Goal: Information Seeking & Learning: Check status

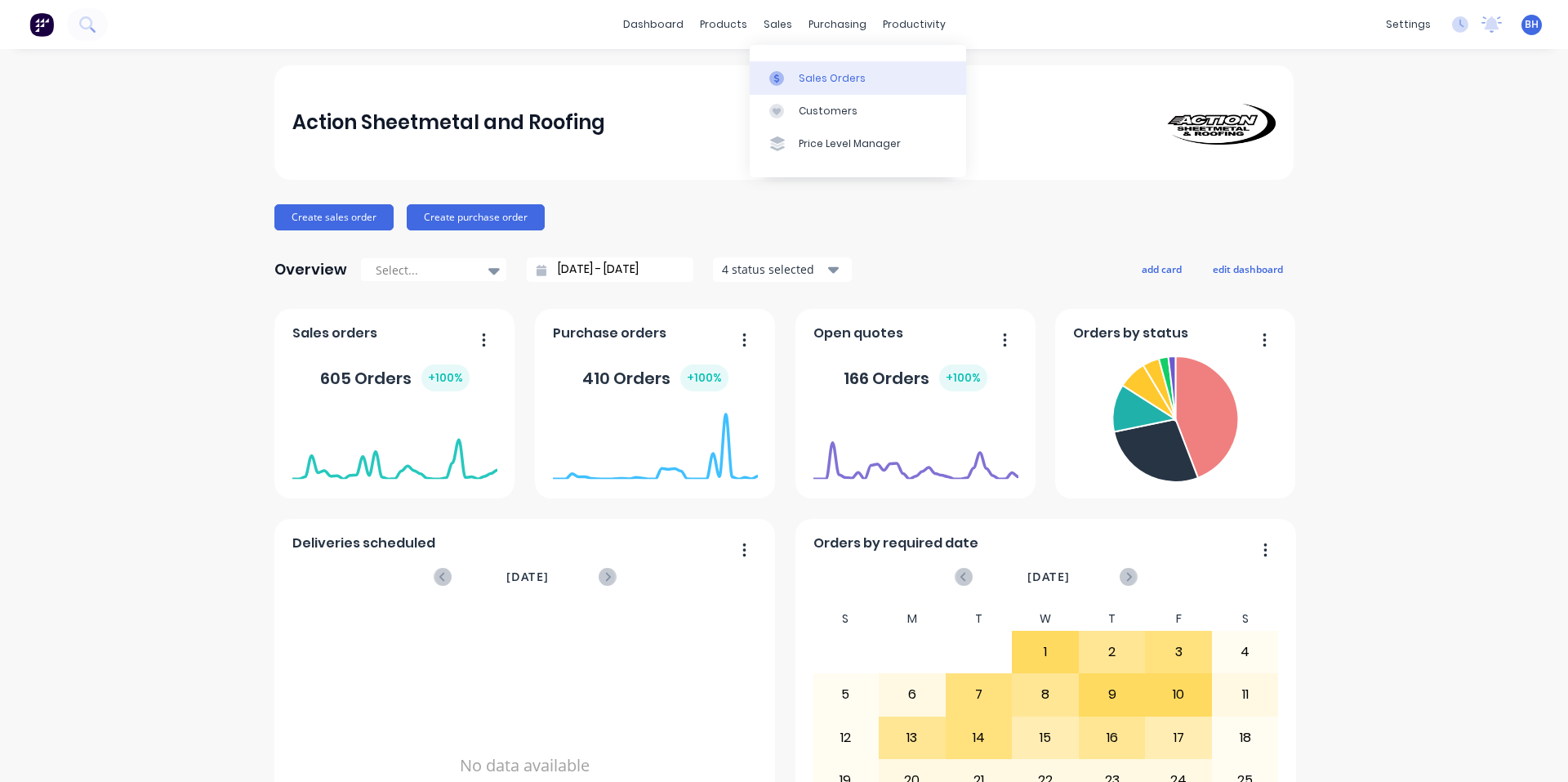
click at [796, 74] on link "Sales Orders" at bounding box center [857, 77] width 217 height 33
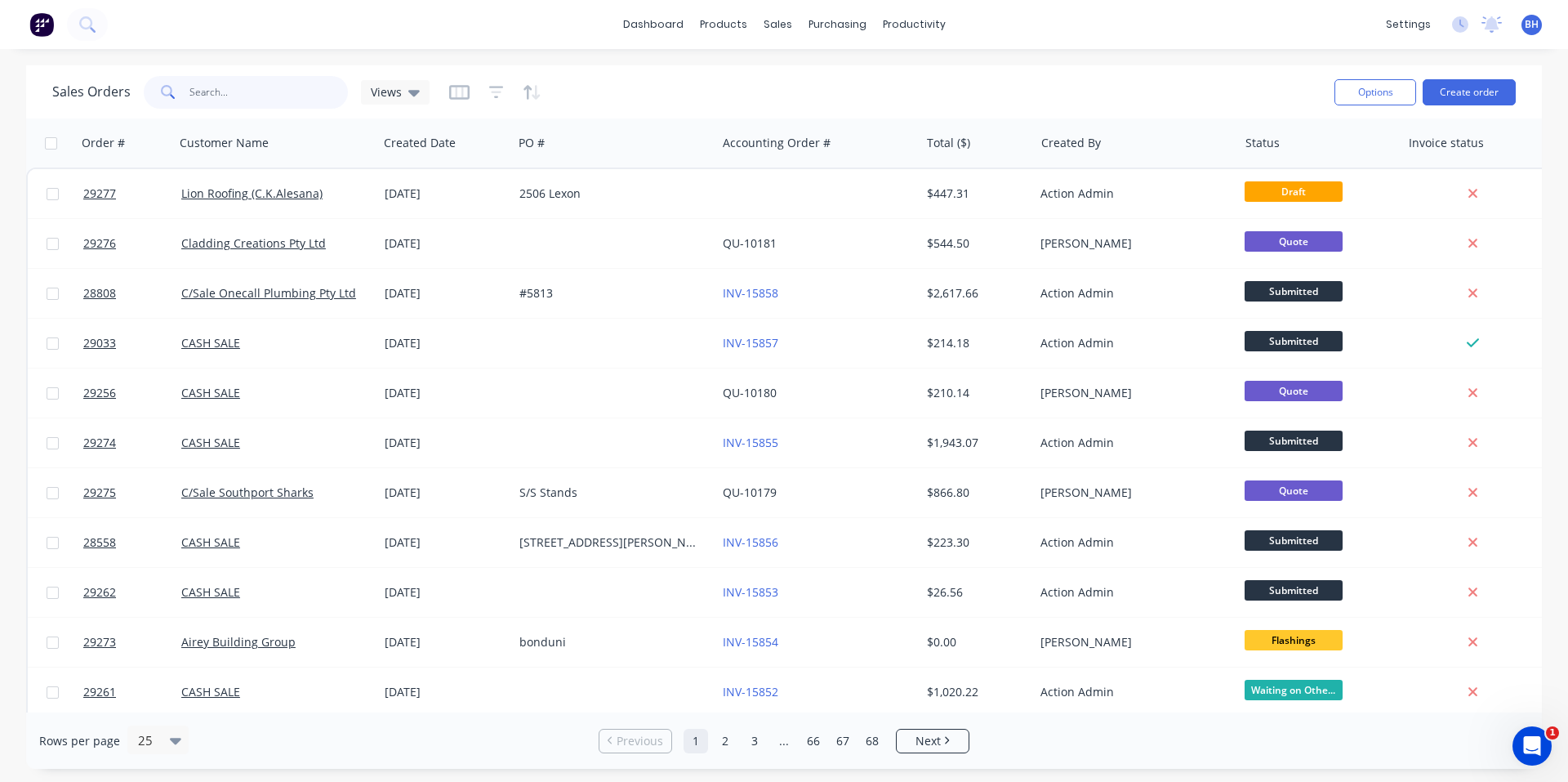
click at [237, 105] on input "text" at bounding box center [269, 92] width 159 height 33
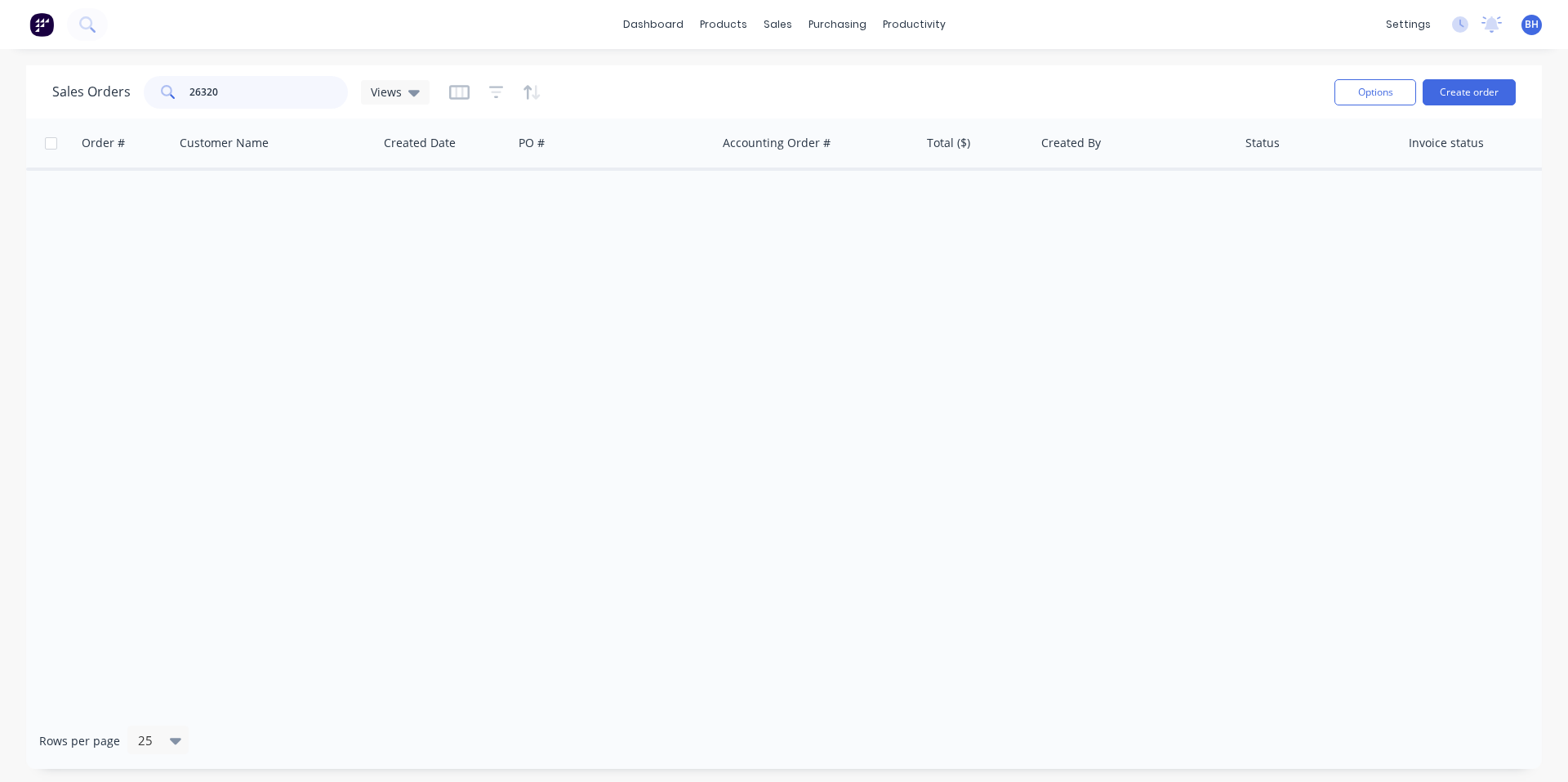
drag, startPoint x: 235, startPoint y: 96, endPoint x: 199, endPoint y: 96, distance: 36.0
click at [199, 96] on input "26320" at bounding box center [269, 92] width 159 height 33
click at [251, 101] on input "26230" at bounding box center [269, 92] width 159 height 33
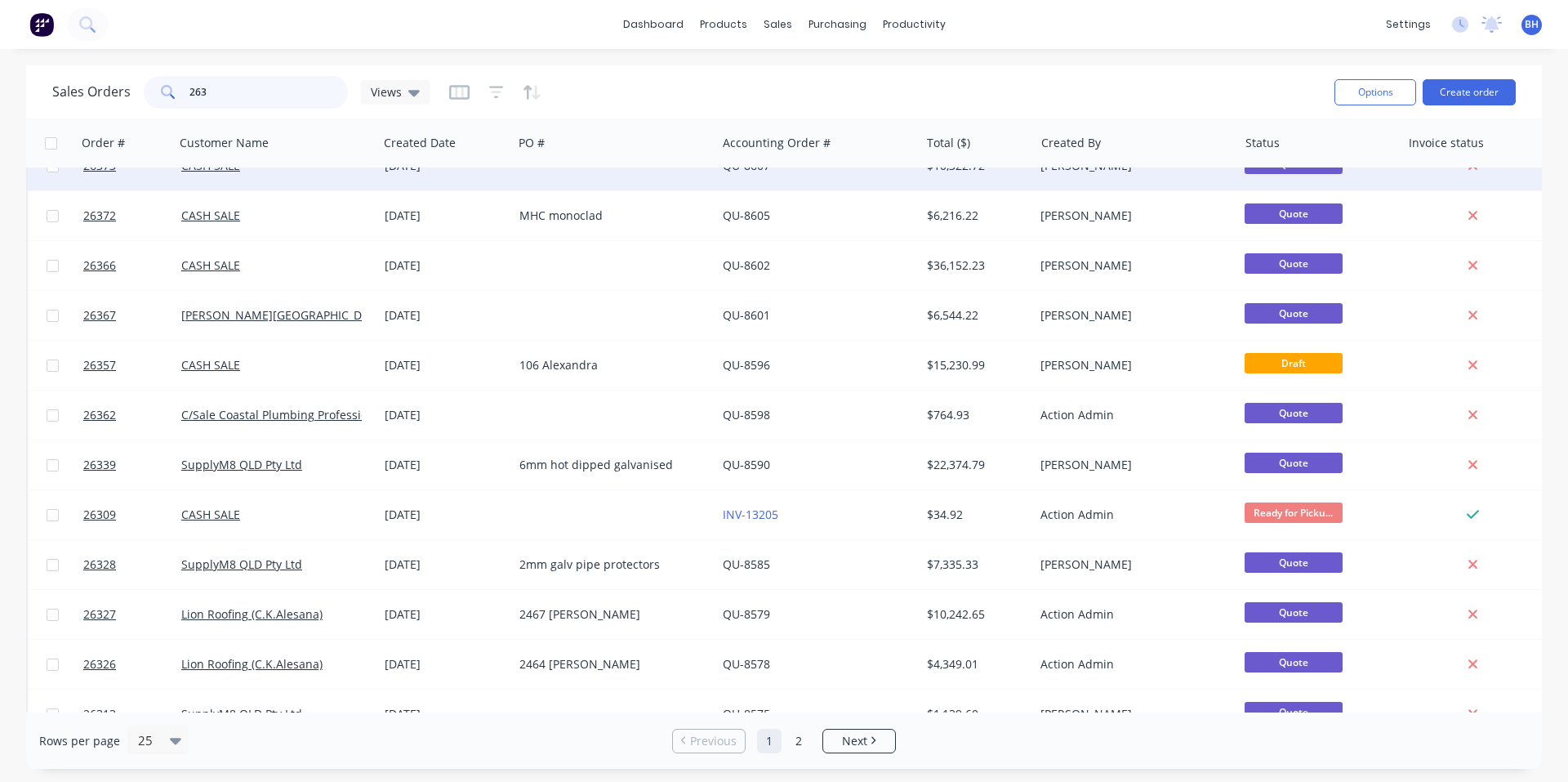
scroll to position [709, 0]
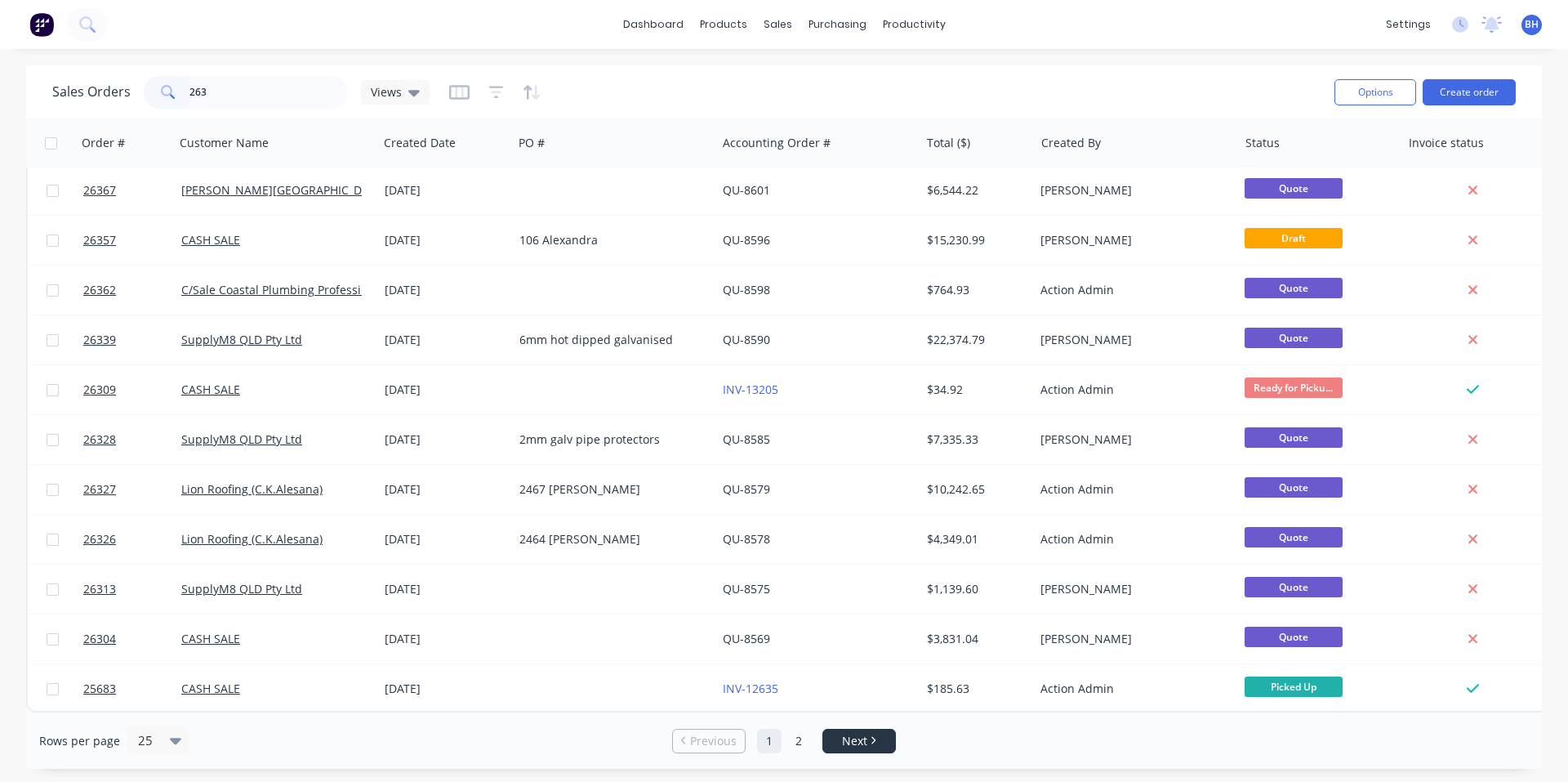
click at [871, 739] on icon "Next page" at bounding box center [872, 740] width 5 height 8
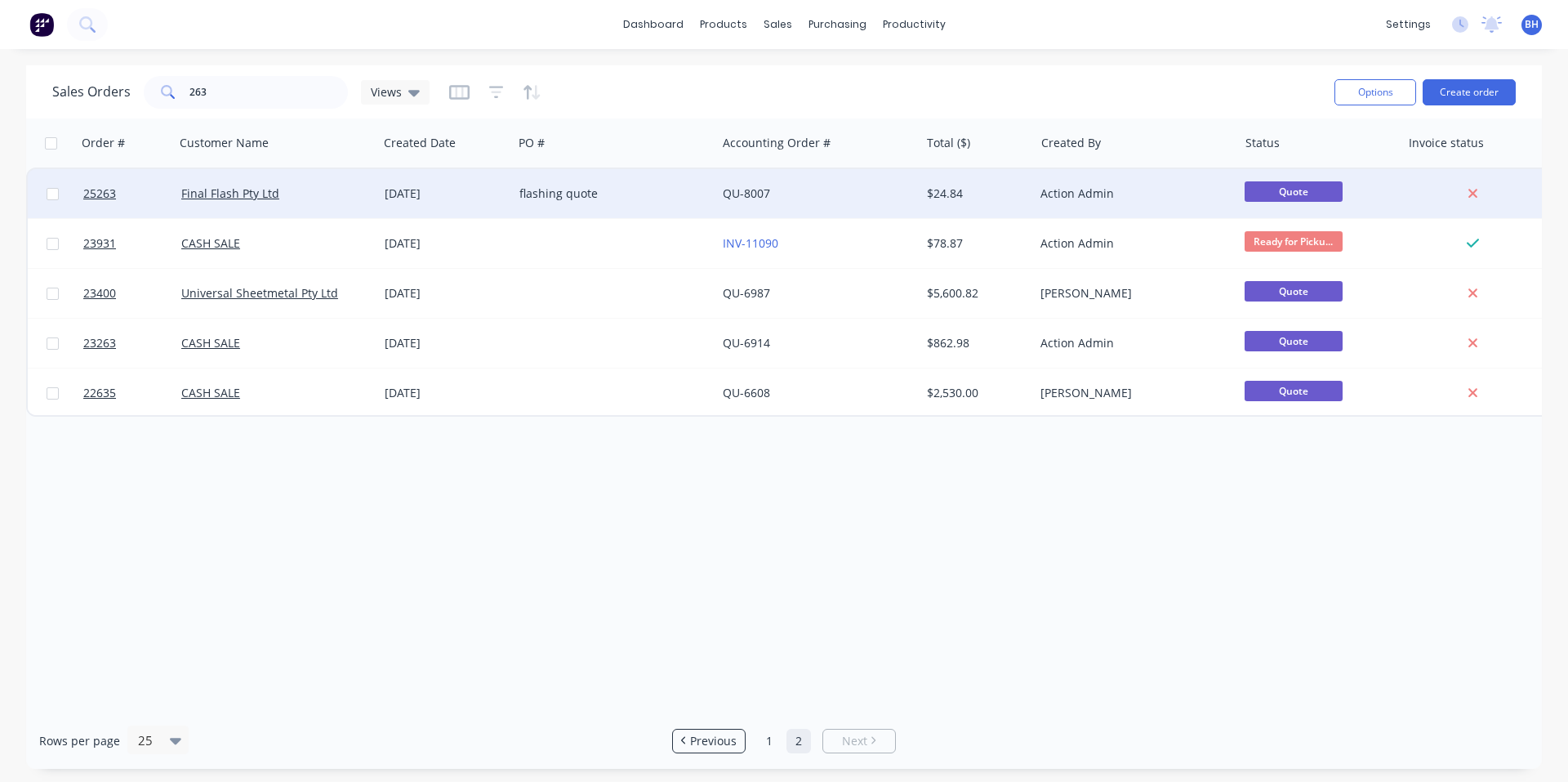
scroll to position [0, 0]
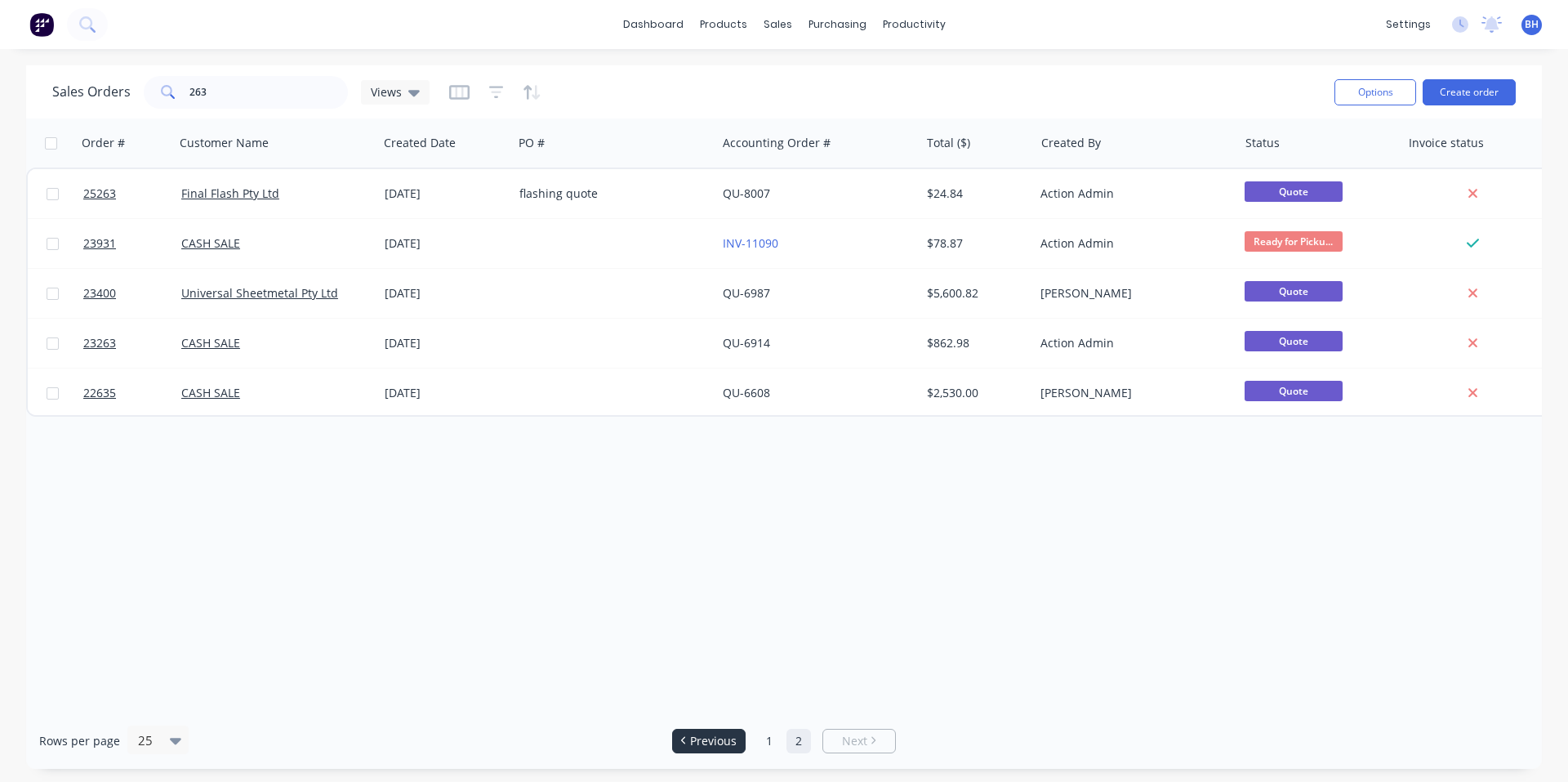
click at [734, 749] on li "Previous" at bounding box center [709, 741] width 74 height 25
click at [706, 742] on span "Previous" at bounding box center [713, 741] width 47 height 16
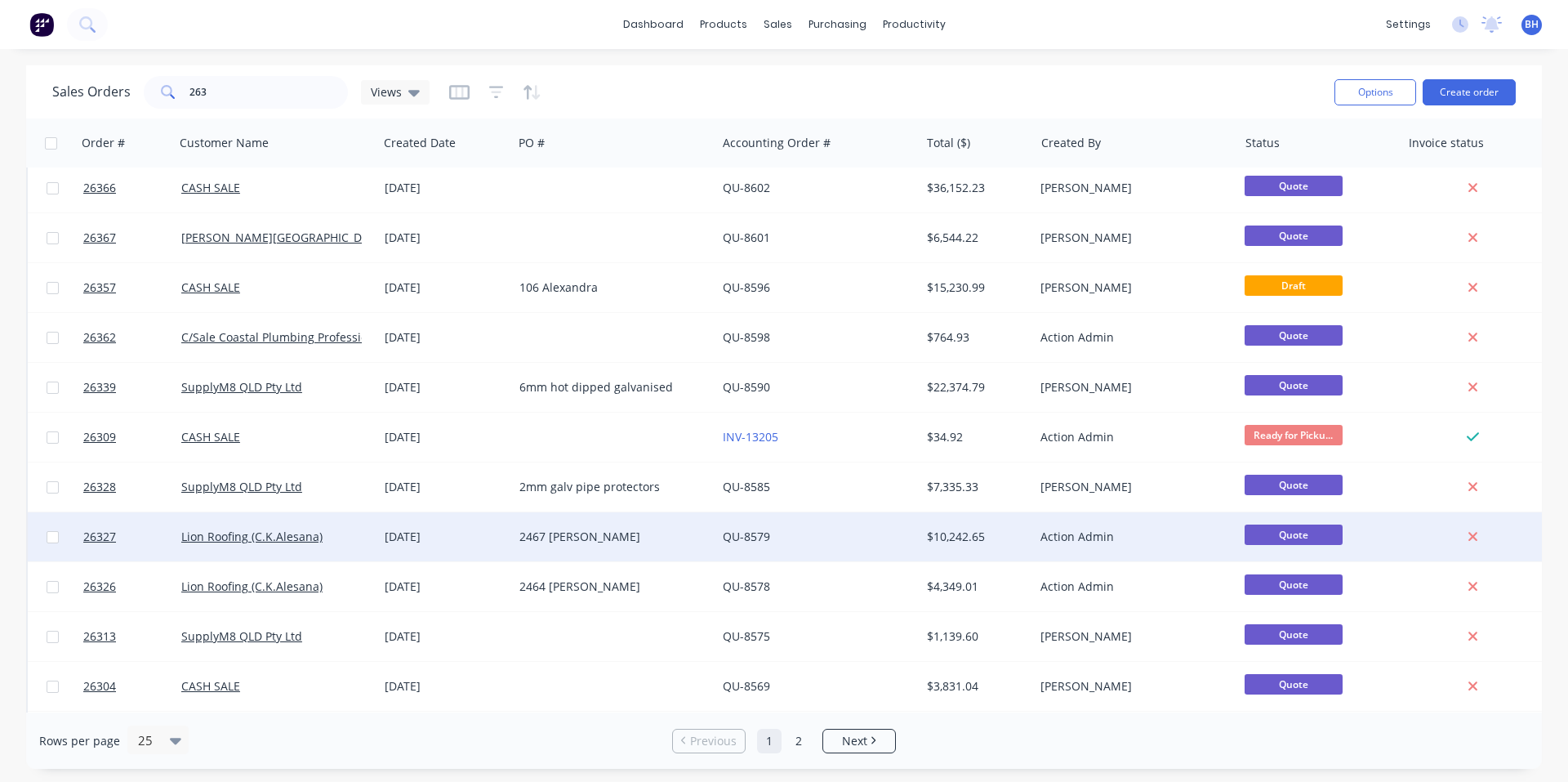
scroll to position [709, 0]
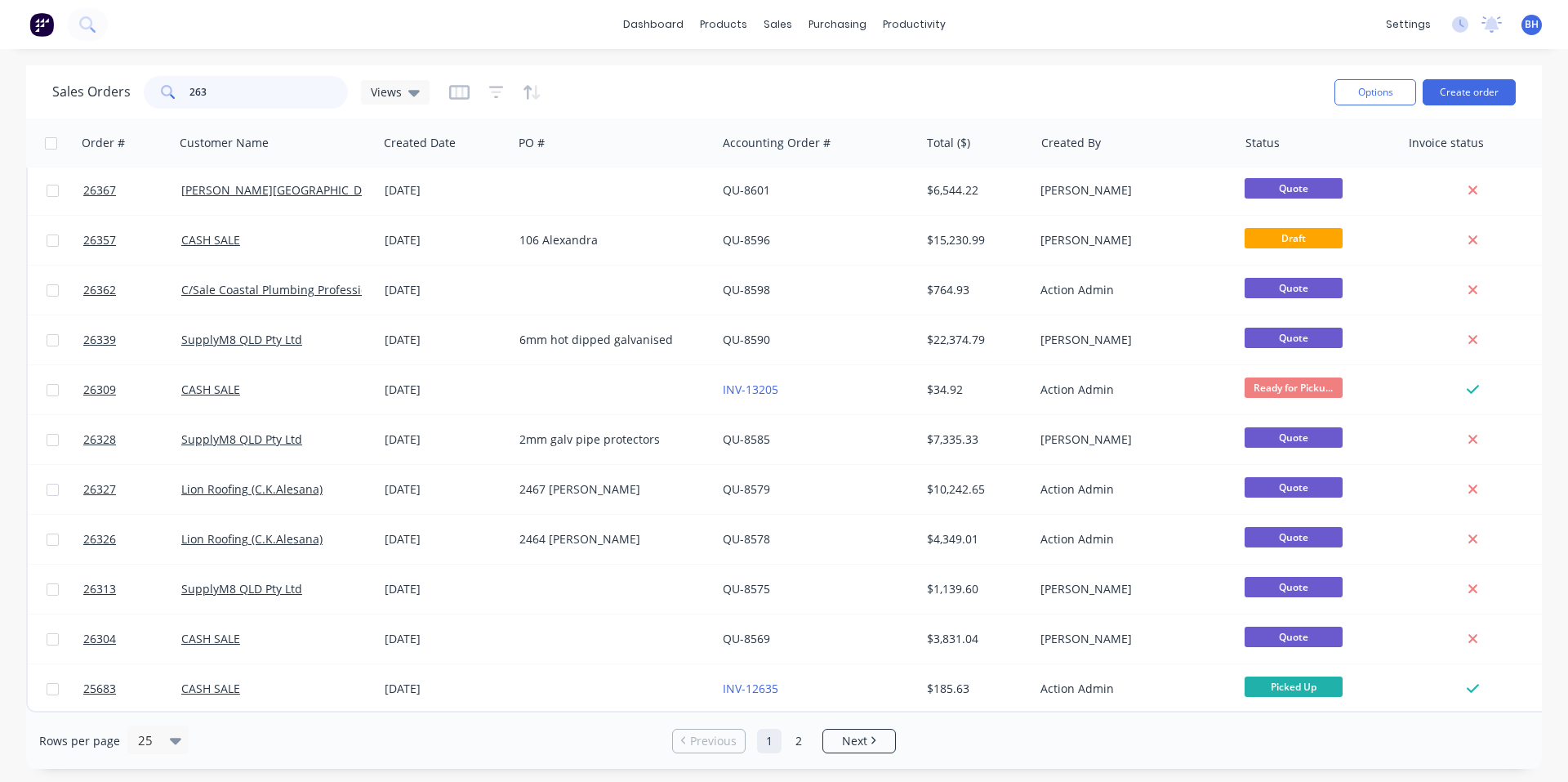
drag, startPoint x: 211, startPoint y: 98, endPoint x: 180, endPoint y: 98, distance: 31.0
click at [180, 98] on div "263" at bounding box center [246, 92] width 204 height 33
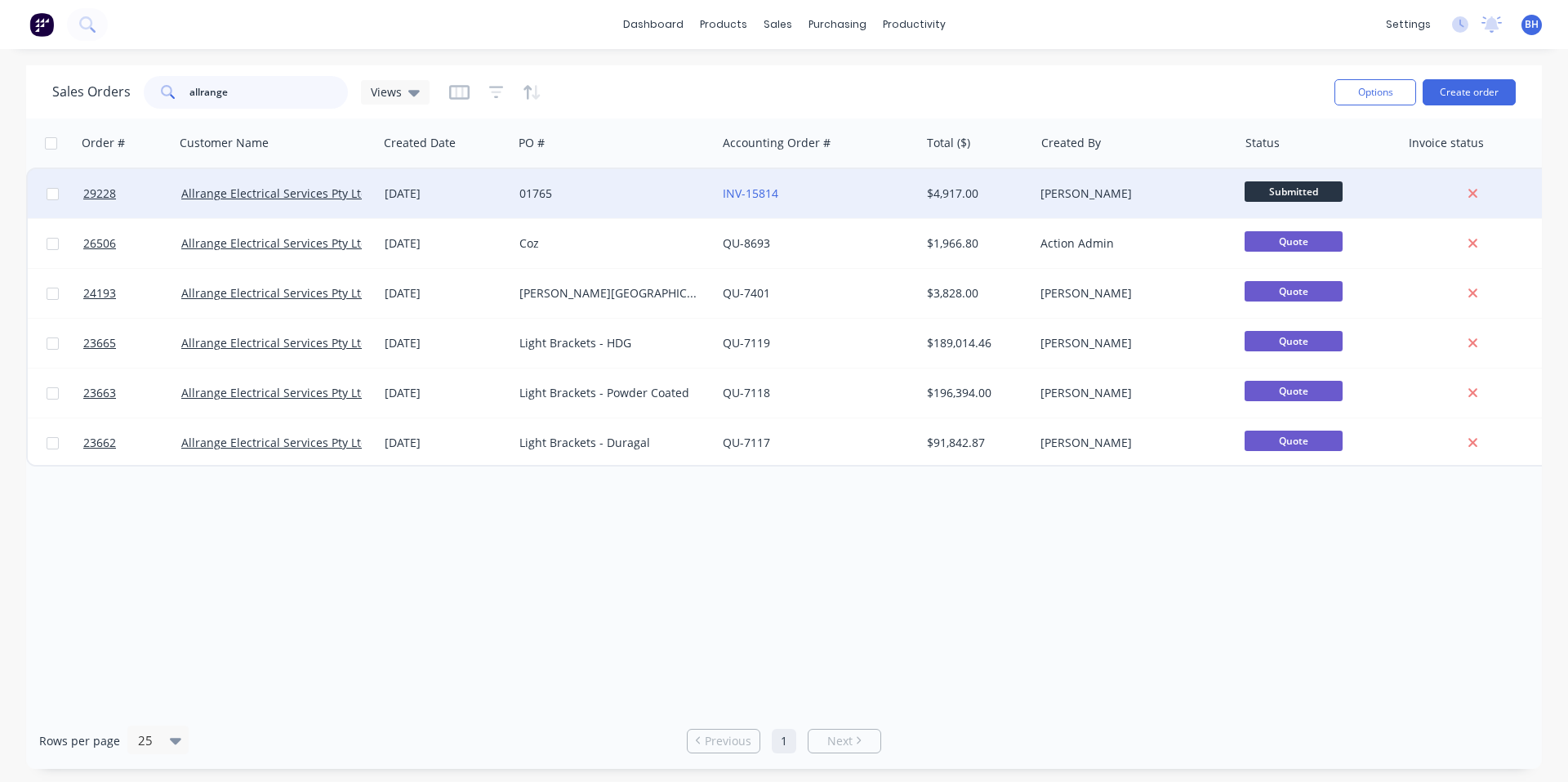
scroll to position [0, 0]
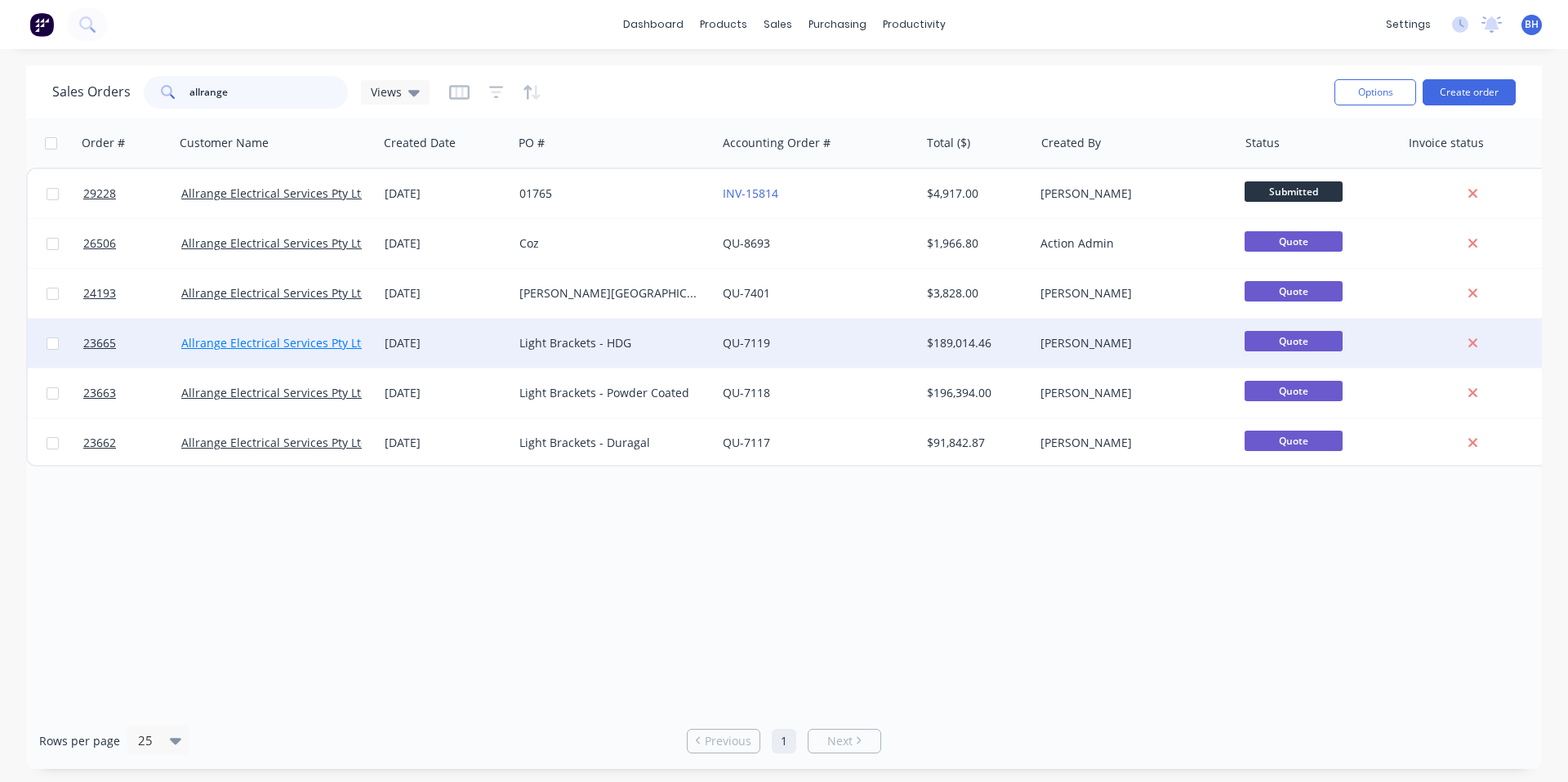
type input "allrange"
click at [325, 344] on link "Allrange Electrical Services Pty Ltd" at bounding box center [274, 343] width 187 height 16
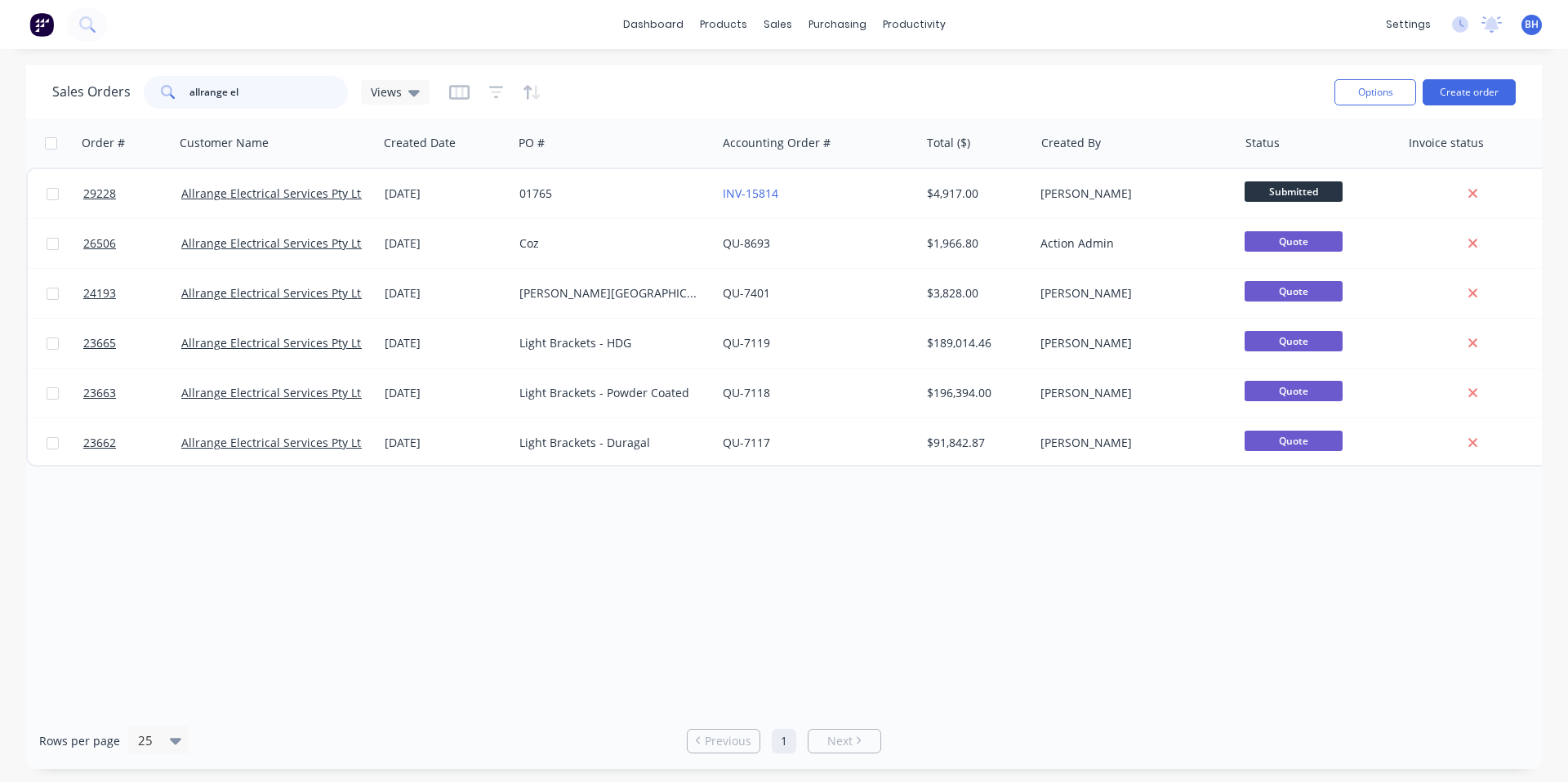
drag, startPoint x: 259, startPoint y: 87, endPoint x: 152, endPoint y: 87, distance: 107.0
click at [152, 87] on div "allrange el" at bounding box center [246, 92] width 204 height 33
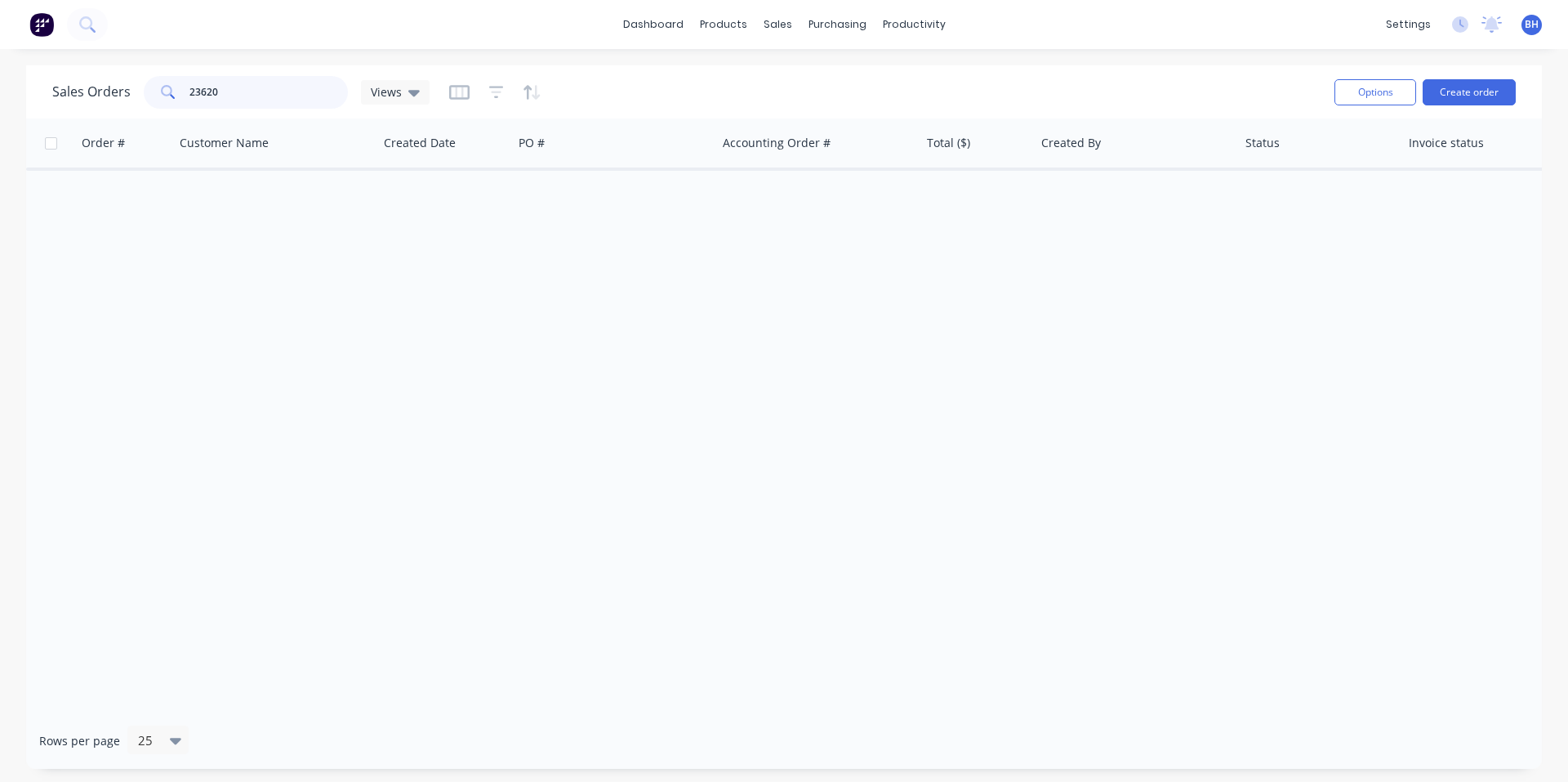
drag, startPoint x: 214, startPoint y: 83, endPoint x: 174, endPoint y: 92, distance: 41.0
click at [174, 92] on div "23620" at bounding box center [246, 92] width 204 height 33
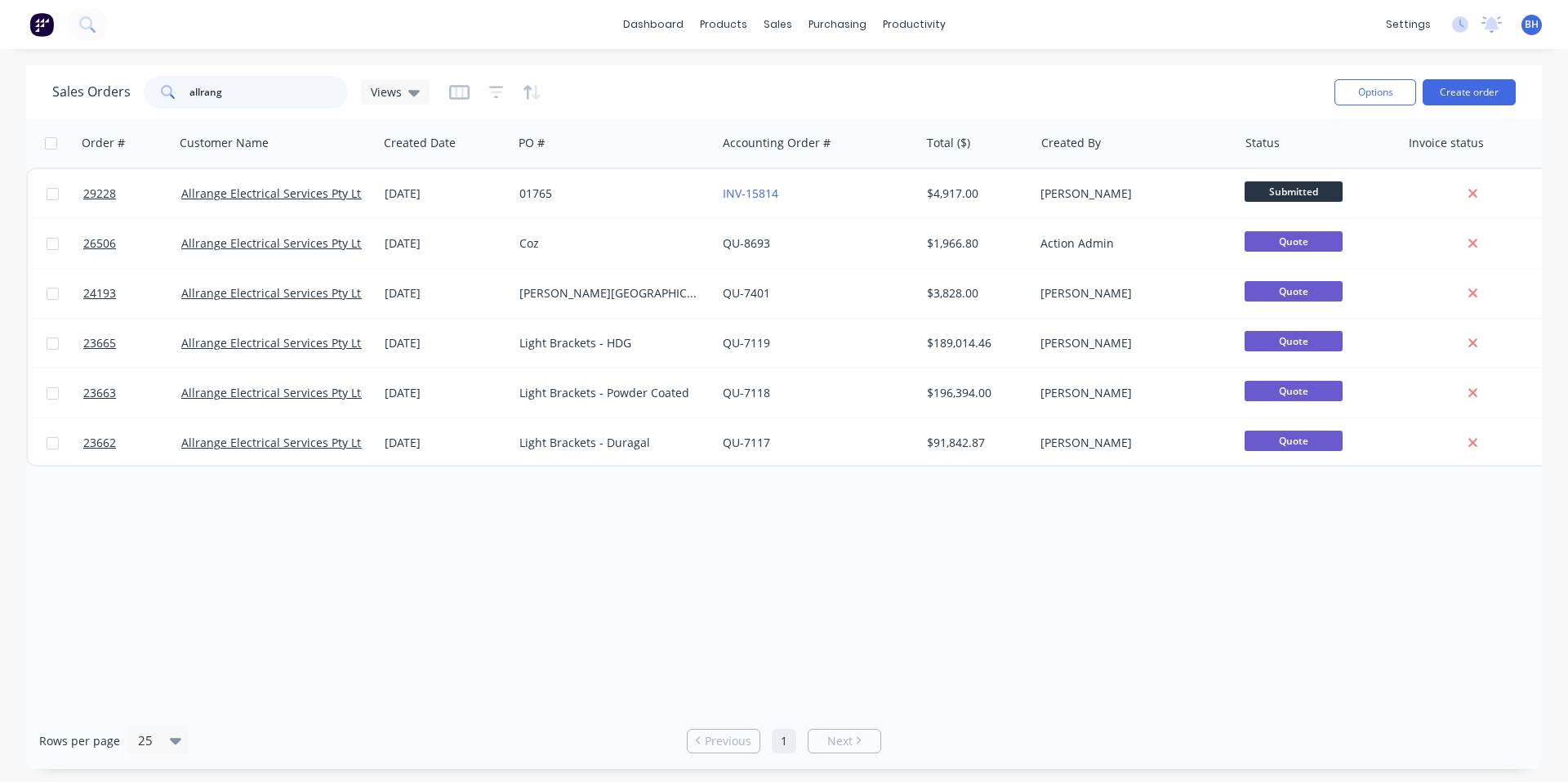
type input "allrange"
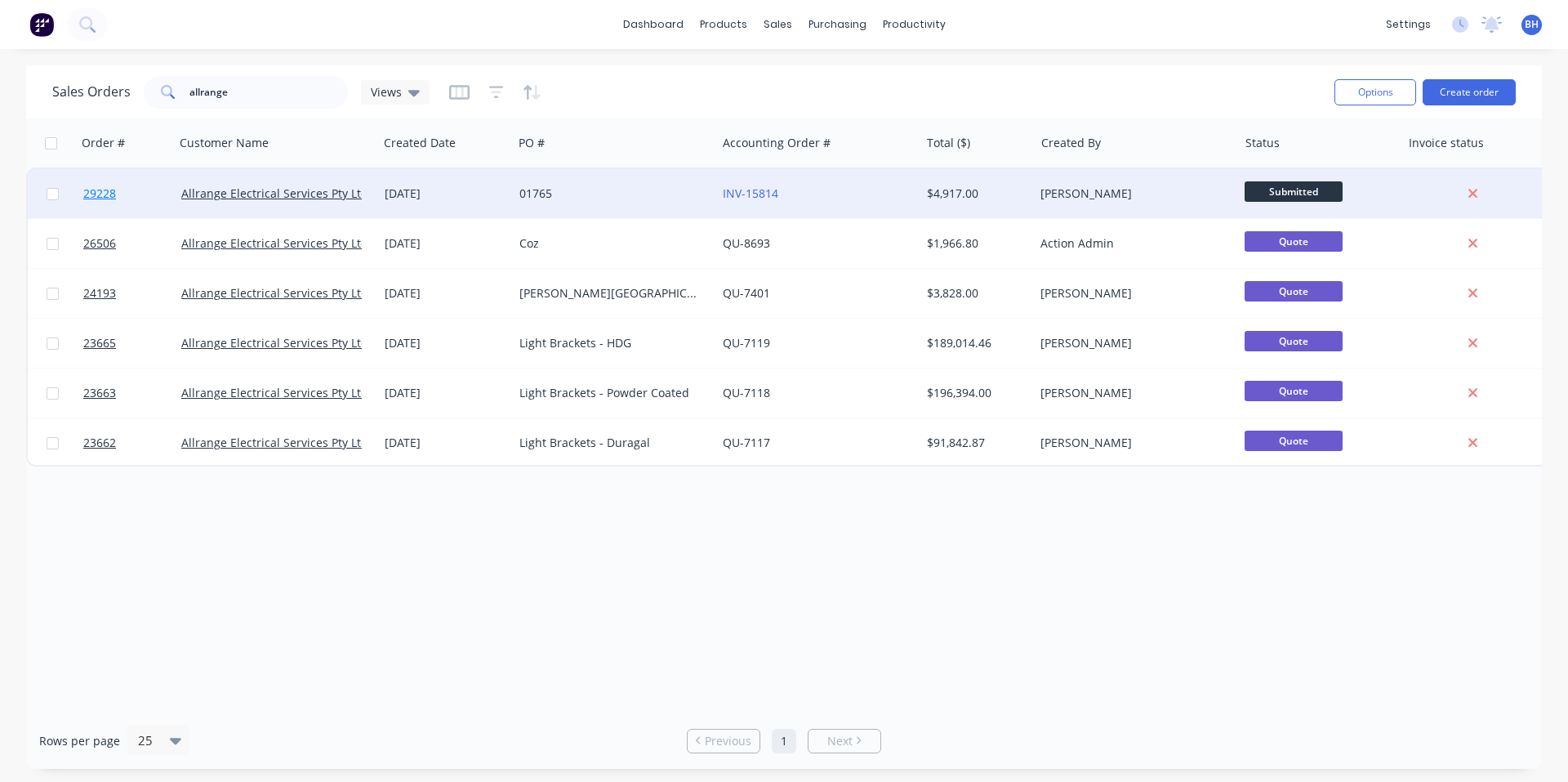
click at [104, 197] on span "29228" at bounding box center [99, 193] width 33 height 16
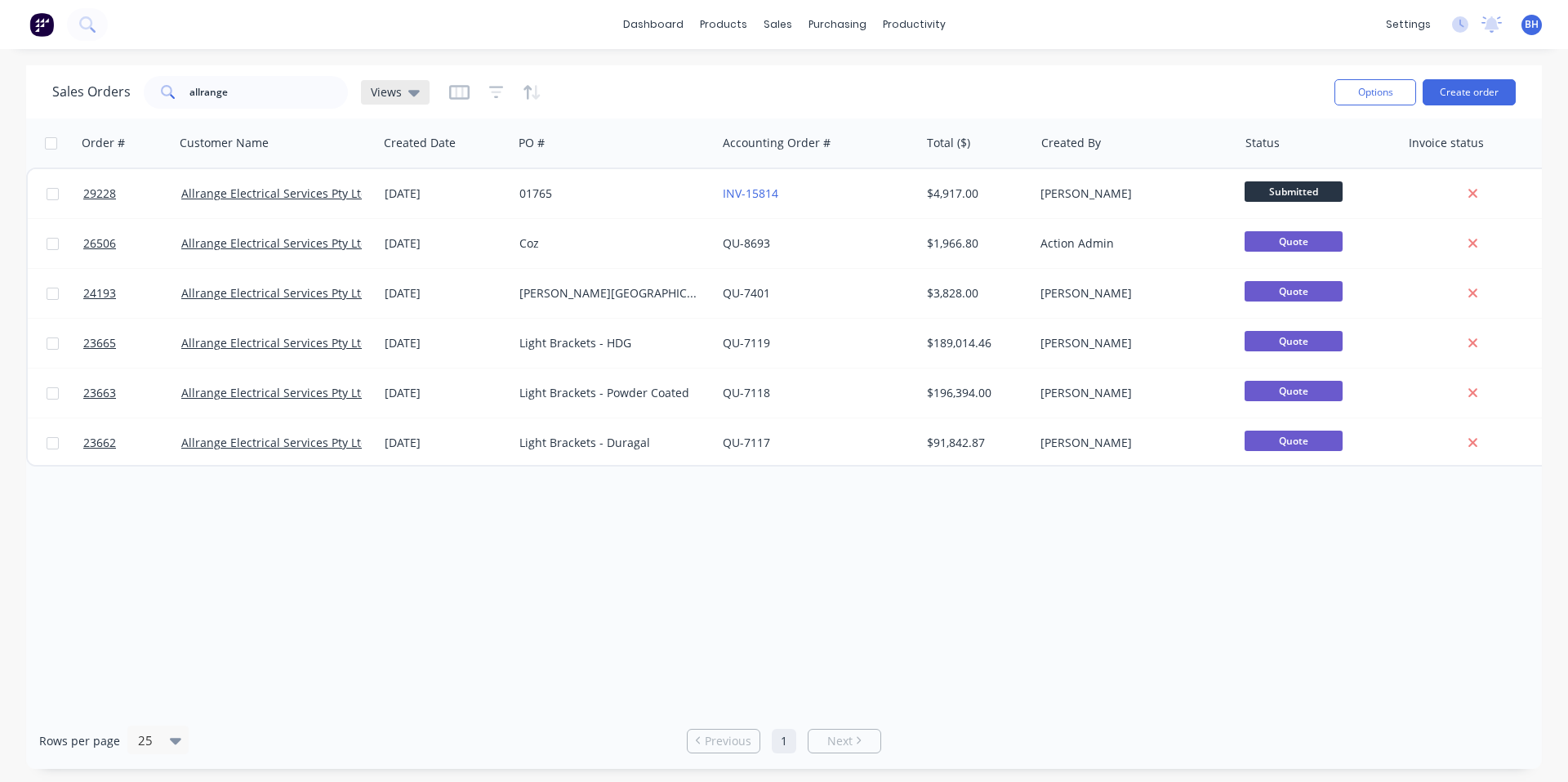
click at [395, 100] on div "Views" at bounding box center [395, 92] width 69 height 25
click at [442, 80] on div "Sales Orders allrange Views" at bounding box center [687, 92] width 1269 height 40
drag, startPoint x: 442, startPoint y: 80, endPoint x: 648, endPoint y: 87, distance: 206.1
click at [648, 87] on div "Sales Orders allrange Views" at bounding box center [687, 92] width 1269 height 40
click at [497, 95] on icon "button" at bounding box center [496, 92] width 15 height 16
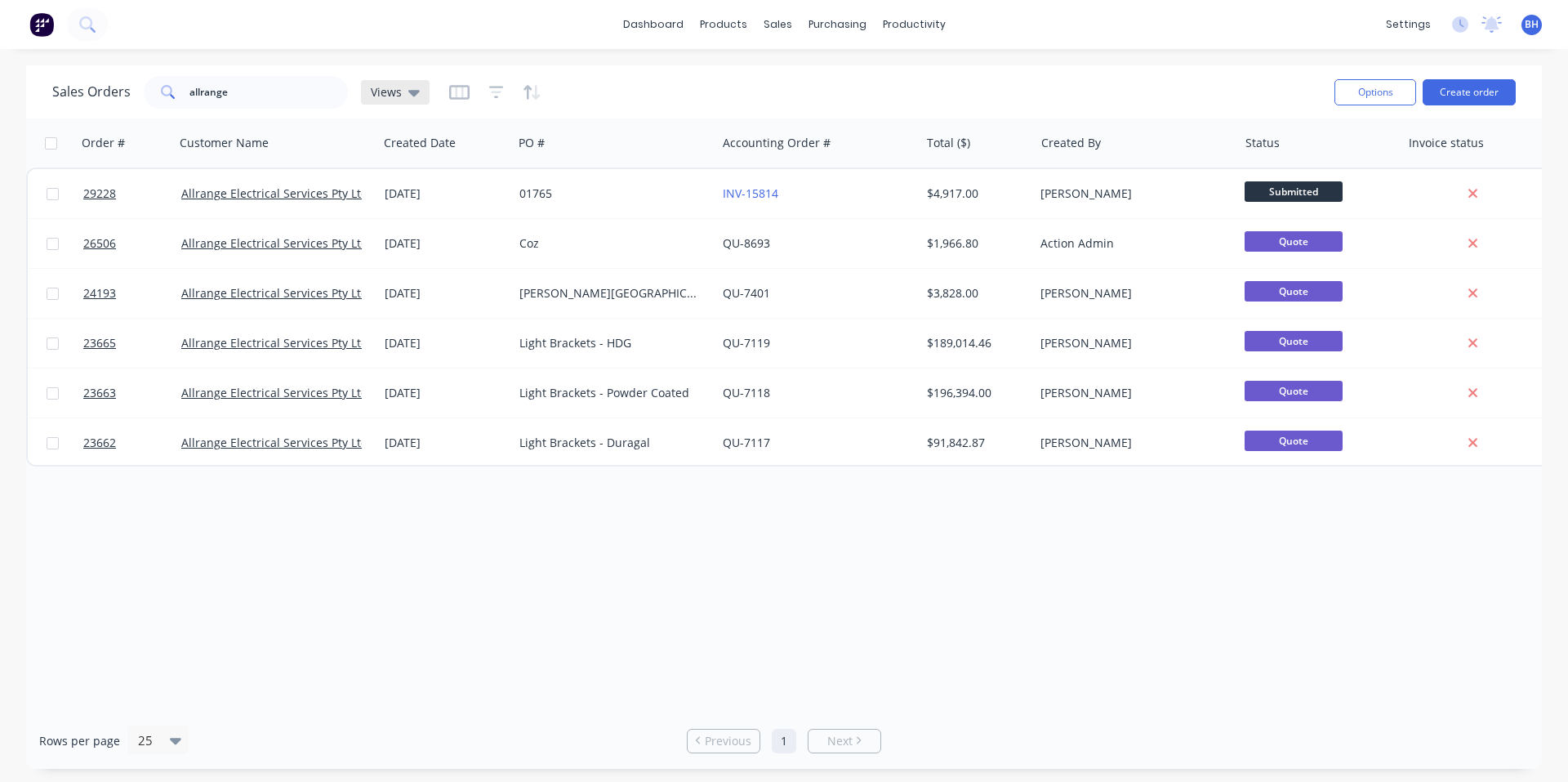
click at [409, 91] on icon at bounding box center [414, 93] width 11 height 7
drag, startPoint x: 409, startPoint y: 91, endPoint x: 496, endPoint y: 101, distance: 87.6
click at [416, 92] on icon at bounding box center [414, 93] width 11 height 7
click at [535, 101] on button "button" at bounding box center [532, 92] width 19 height 26
click at [462, 95] on icon "button" at bounding box center [459, 92] width 20 height 16
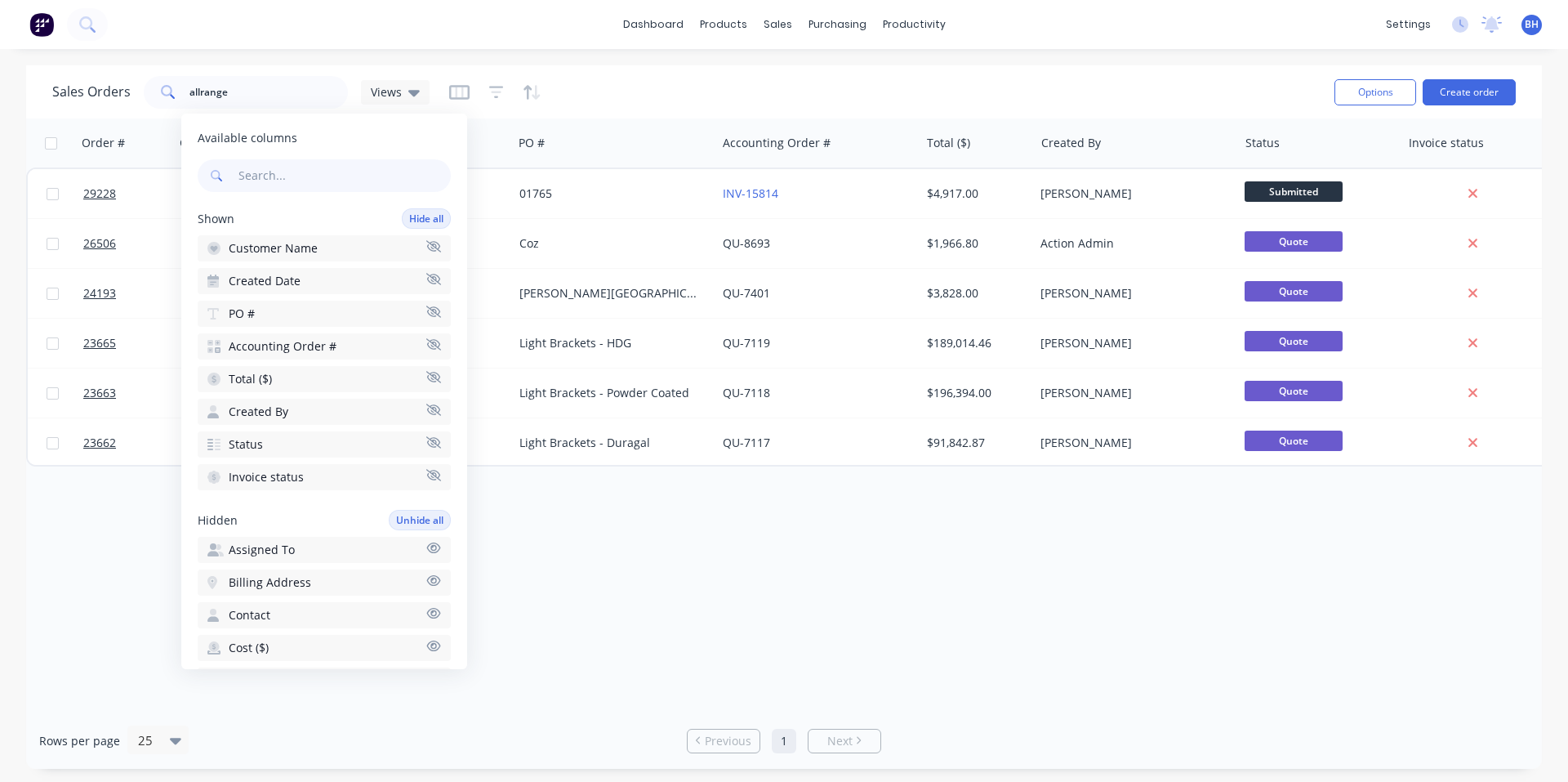
click at [903, 83] on div "Sales Orders allrange Views" at bounding box center [687, 92] width 1269 height 40
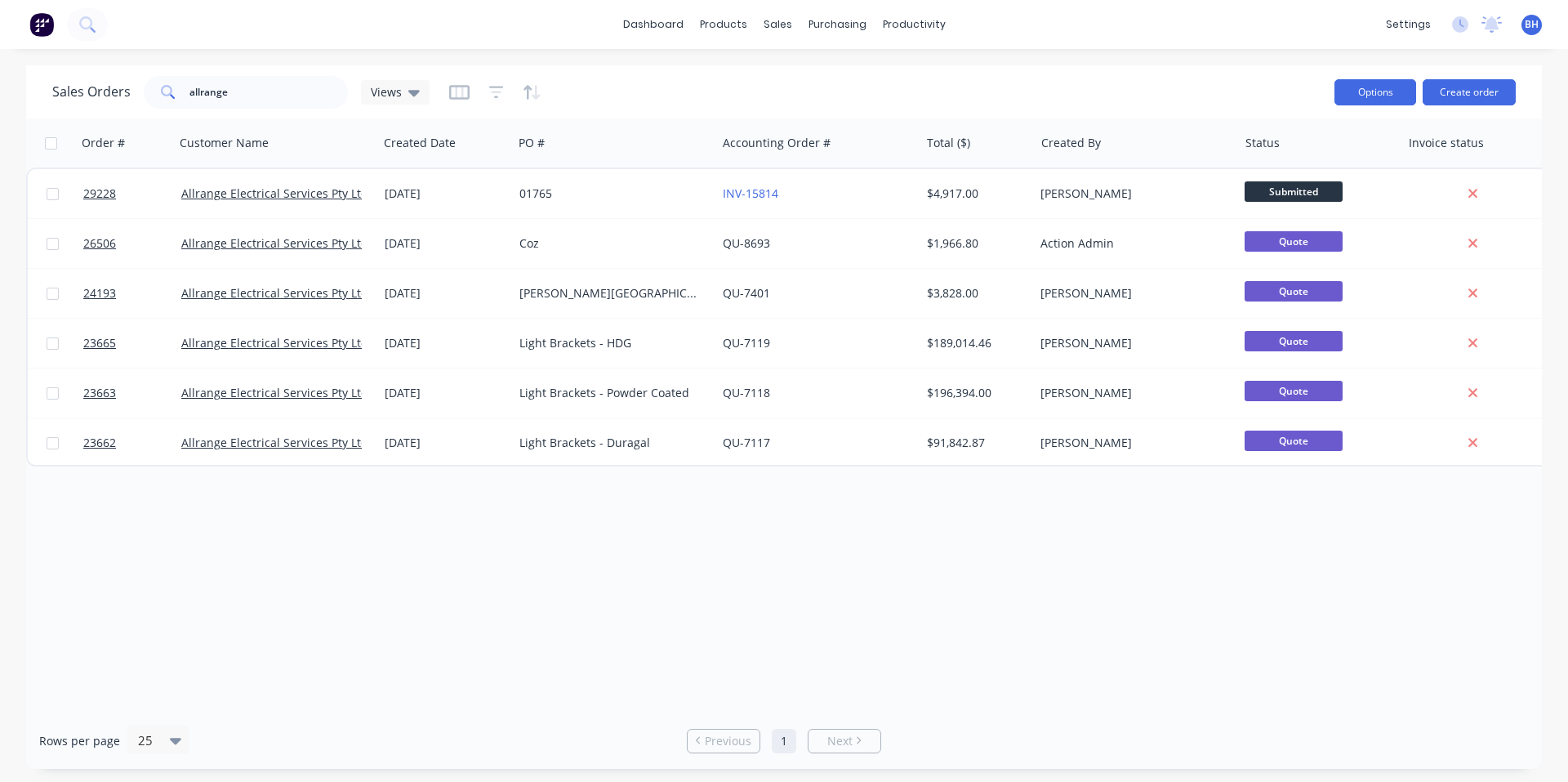
click at [1412, 90] on button "Options" at bounding box center [1375, 92] width 82 height 26
drag, startPoint x: 910, startPoint y: 96, endPoint x: 766, endPoint y: 106, distance: 144.3
click at [909, 96] on div "Sales Orders allrange Views" at bounding box center [687, 92] width 1269 height 40
click at [424, 87] on div "Views" at bounding box center [395, 92] width 69 height 25
click at [491, 90] on icon "button" at bounding box center [496, 92] width 15 height 16
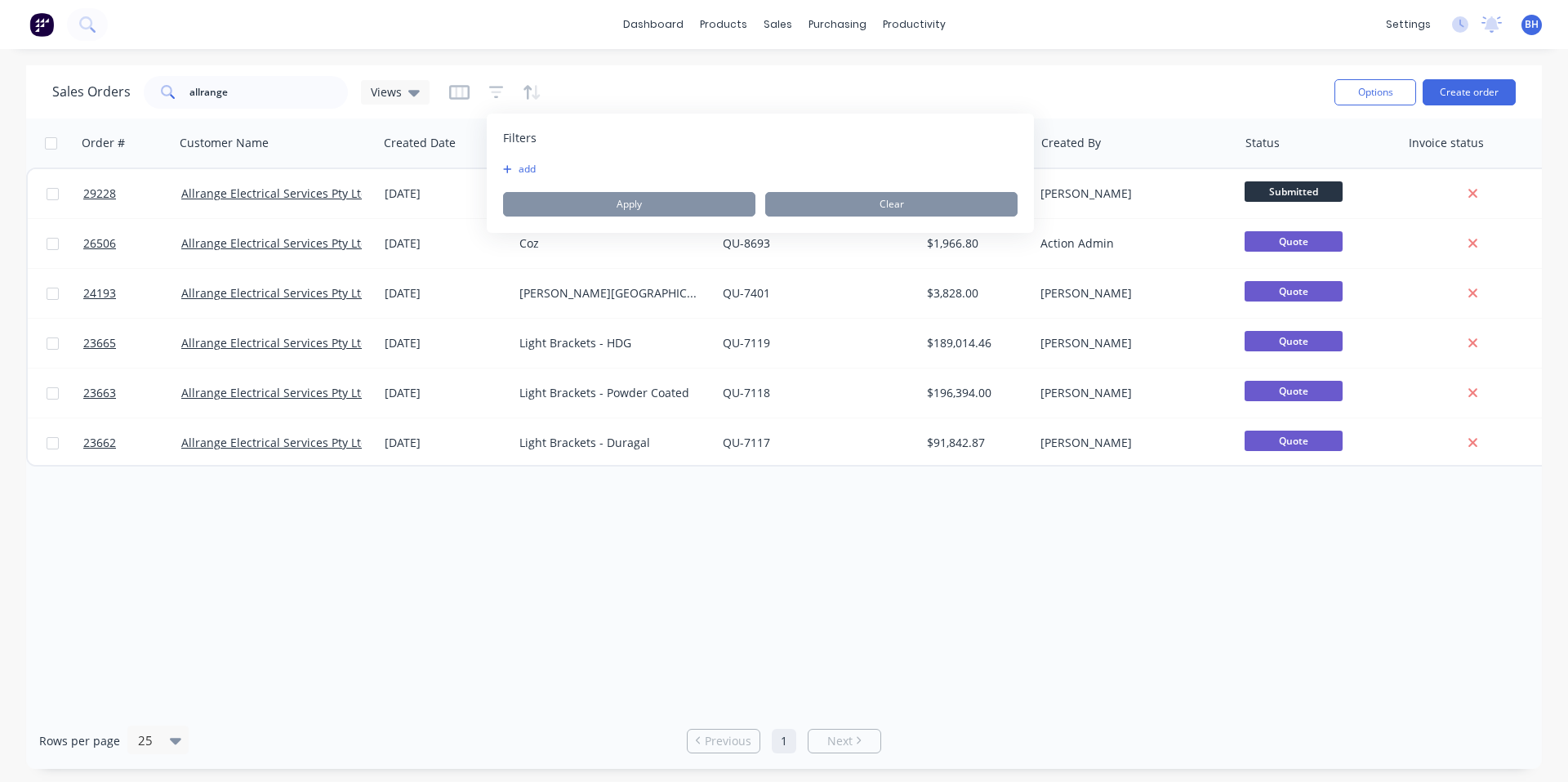
click at [510, 169] on icon "button" at bounding box center [507, 169] width 8 height 8
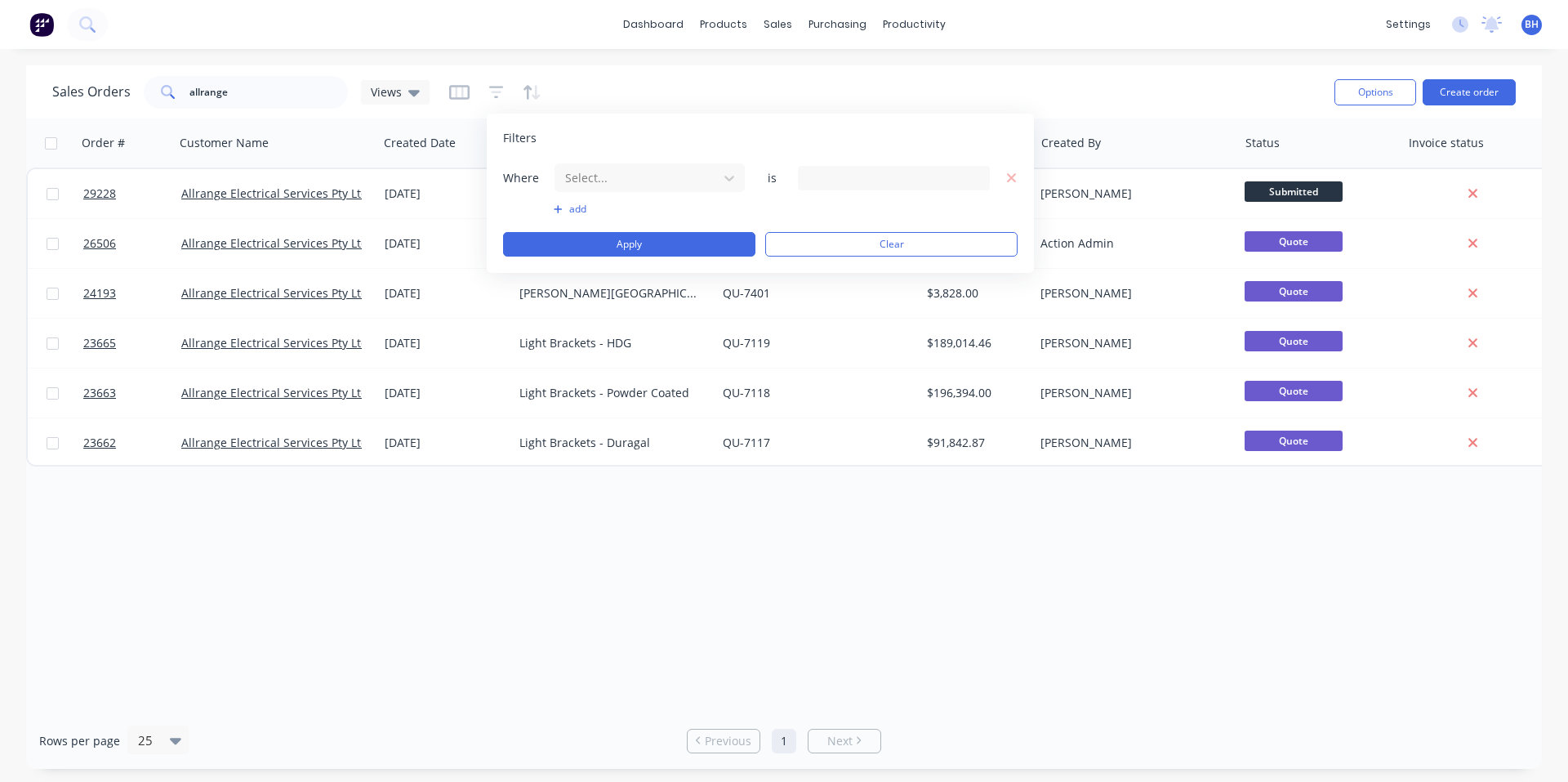
drag, startPoint x: 1011, startPoint y: 178, endPoint x: 1002, endPoint y: 181, distance: 9.5
click at [1009, 178] on icon "button" at bounding box center [1011, 178] width 11 height 15
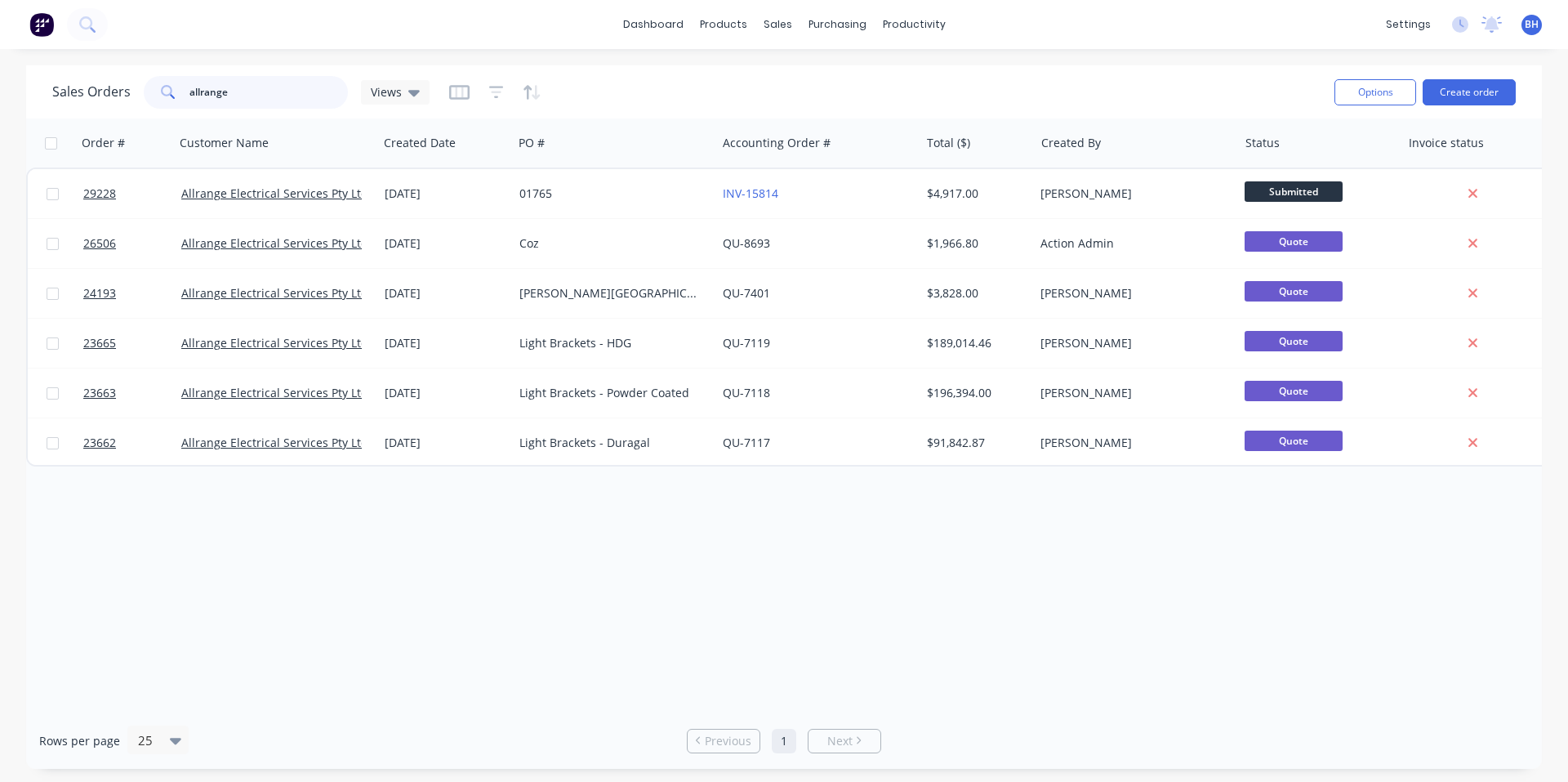
click at [165, 95] on div "allrange" at bounding box center [246, 92] width 204 height 33
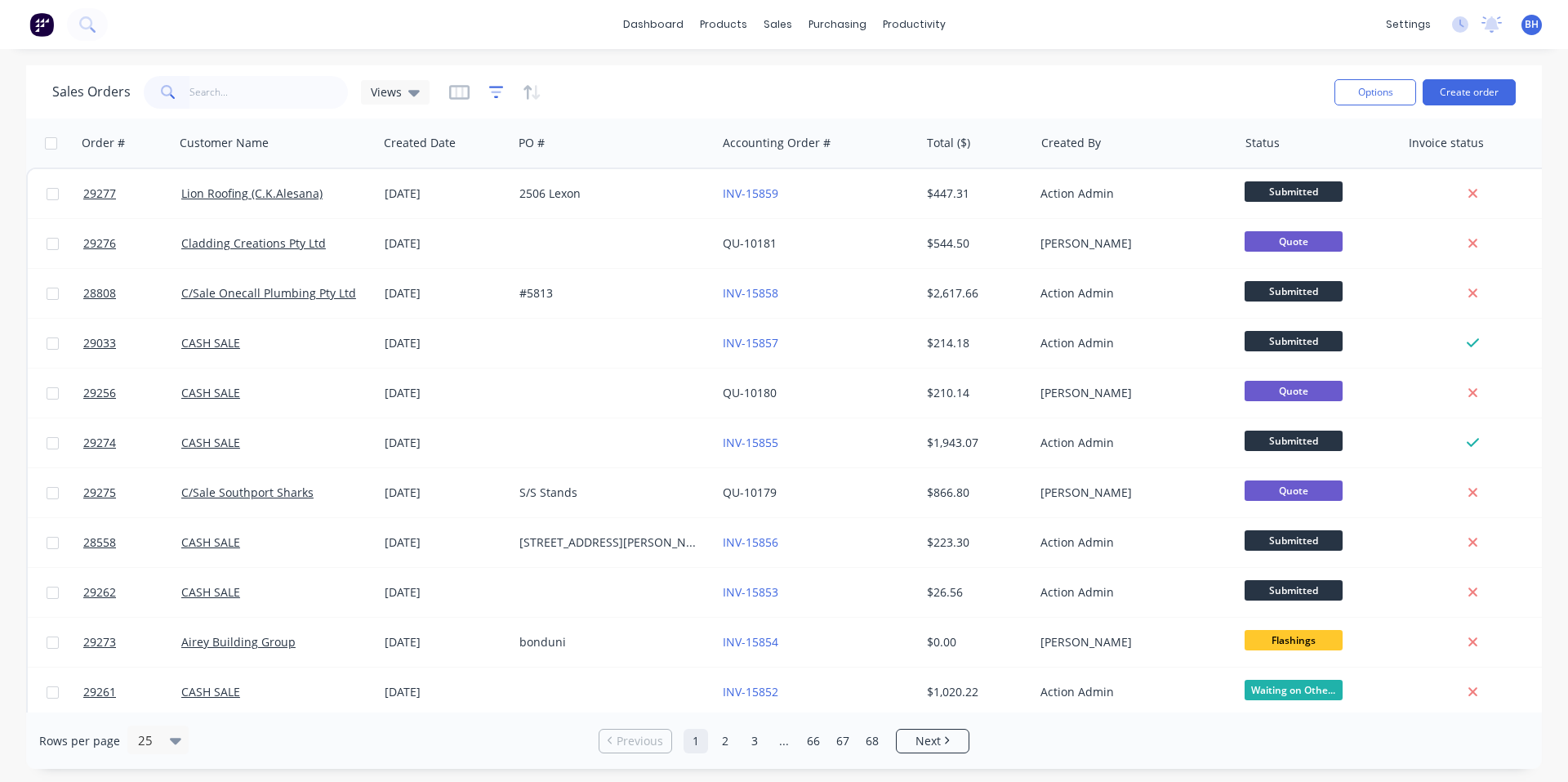
click at [497, 91] on icon "button" at bounding box center [496, 92] width 15 height 16
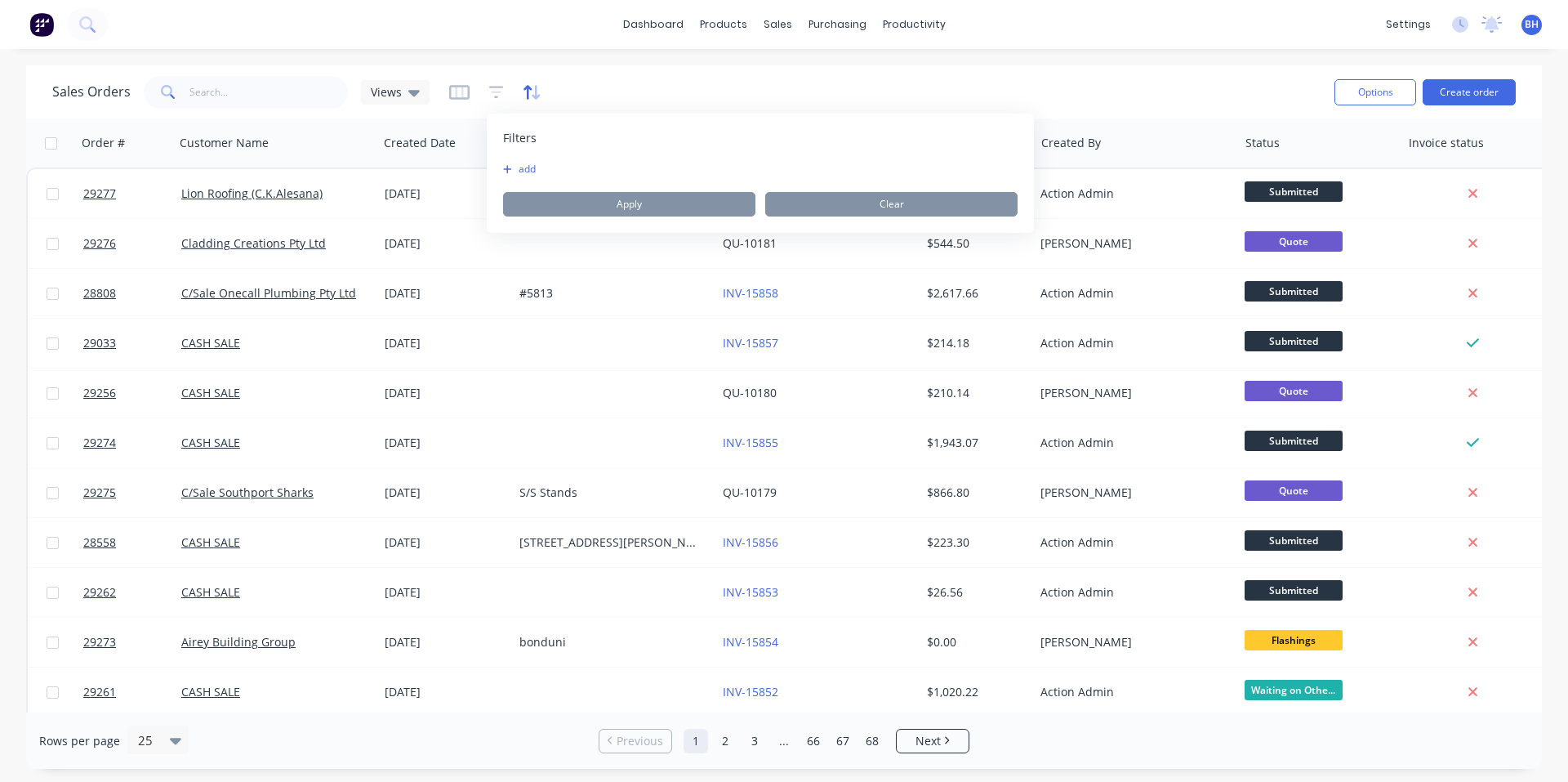
click at [518, 93] on div at bounding box center [495, 92] width 92 height 26
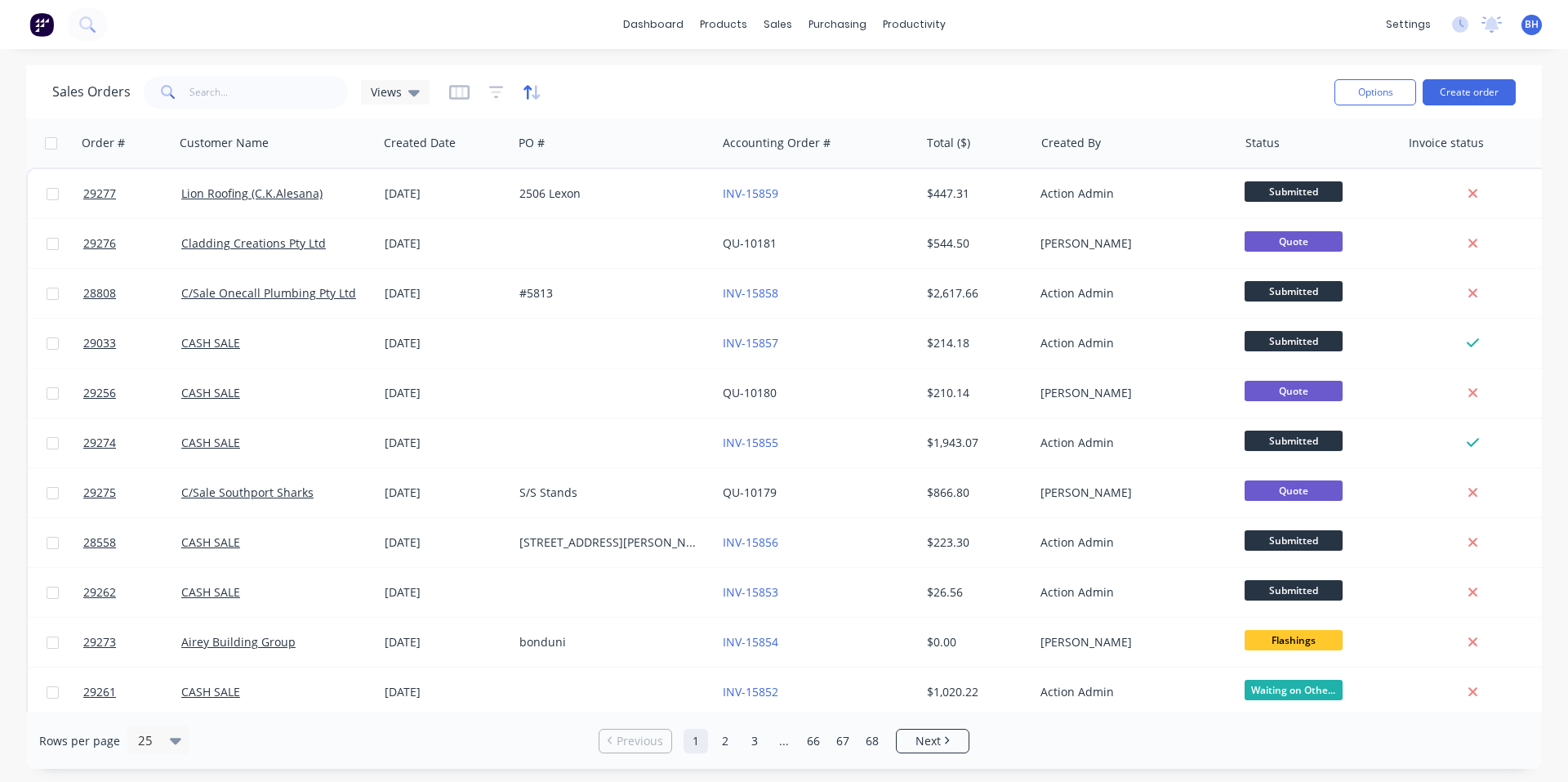
click at [529, 96] on icon "button" at bounding box center [532, 92] width 19 height 16
